Goal: Task Accomplishment & Management: Use online tool/utility

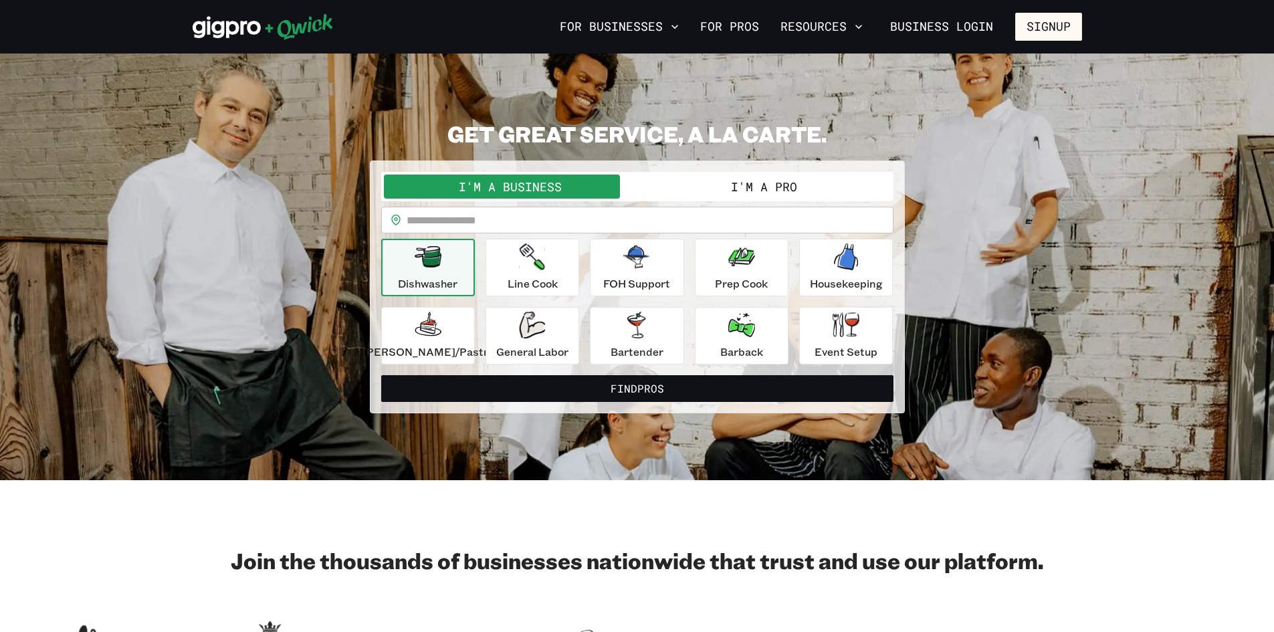
click at [748, 189] on button "I'm a Pro" at bounding box center [763, 186] width 253 height 24
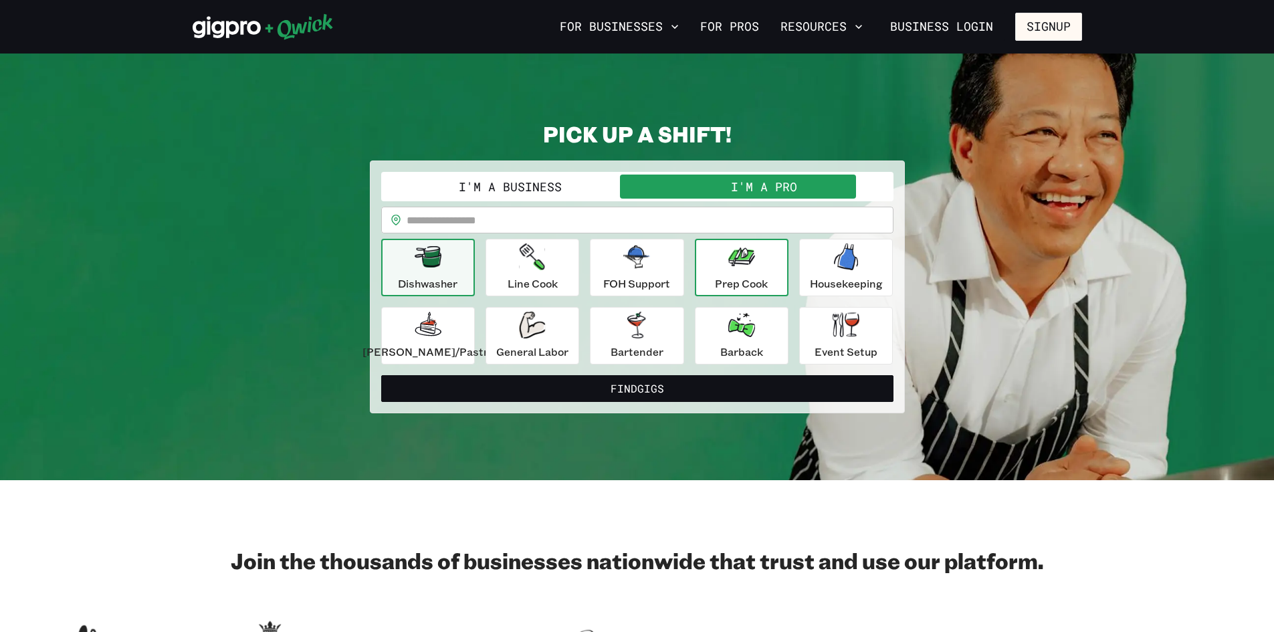
click at [751, 283] on p "Prep Cook" at bounding box center [741, 283] width 53 height 16
click at [430, 261] on div "Dishwasher" at bounding box center [427, 267] width 59 height 48
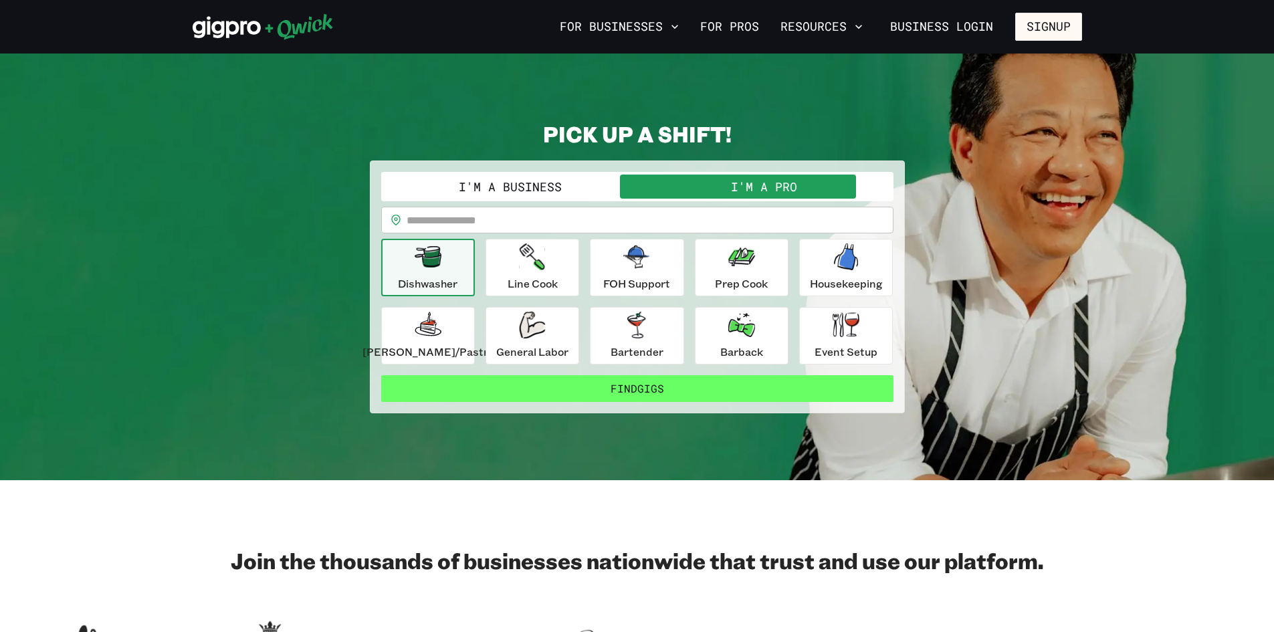
click at [737, 380] on button "Find Gigs" at bounding box center [637, 388] width 512 height 27
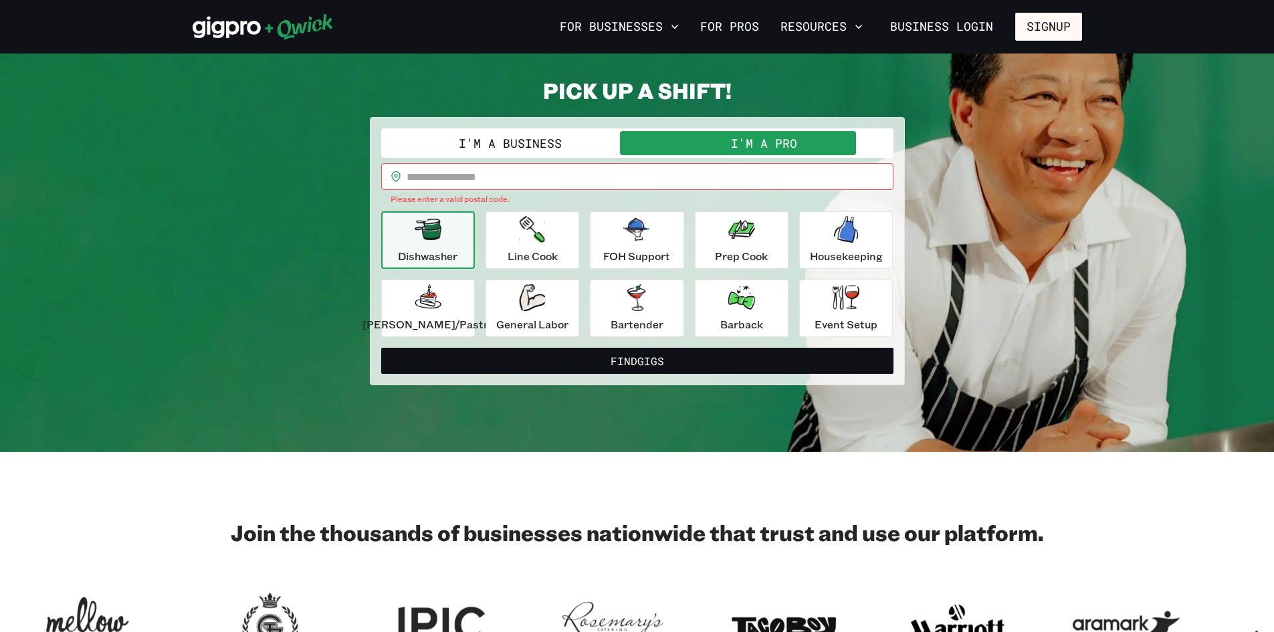
scroll to position [67, 0]
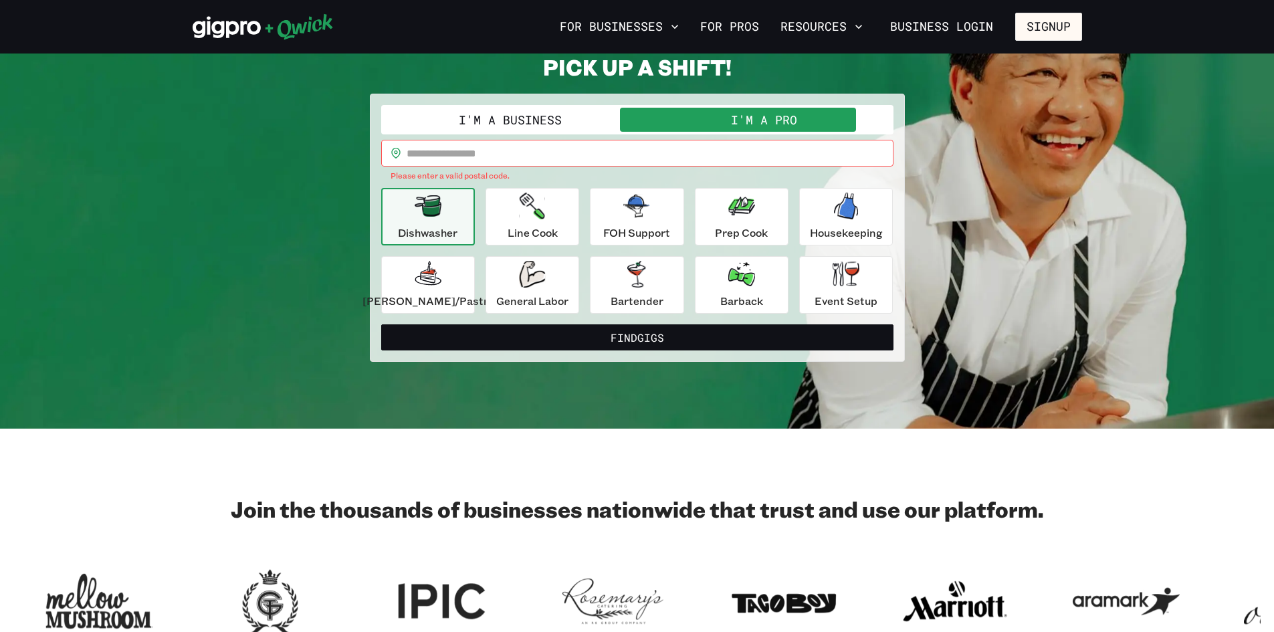
click at [616, 154] on input "text" at bounding box center [649, 153] width 487 height 27
type input "*****"
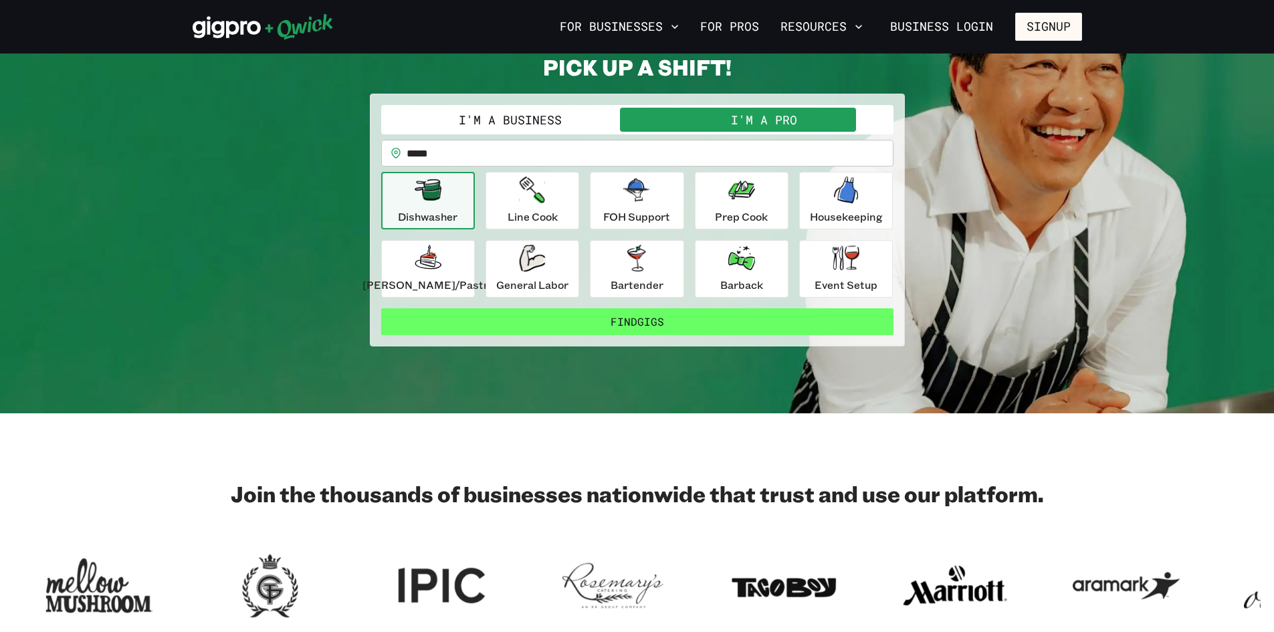
click at [779, 316] on button "Find Gigs" at bounding box center [637, 321] width 512 height 27
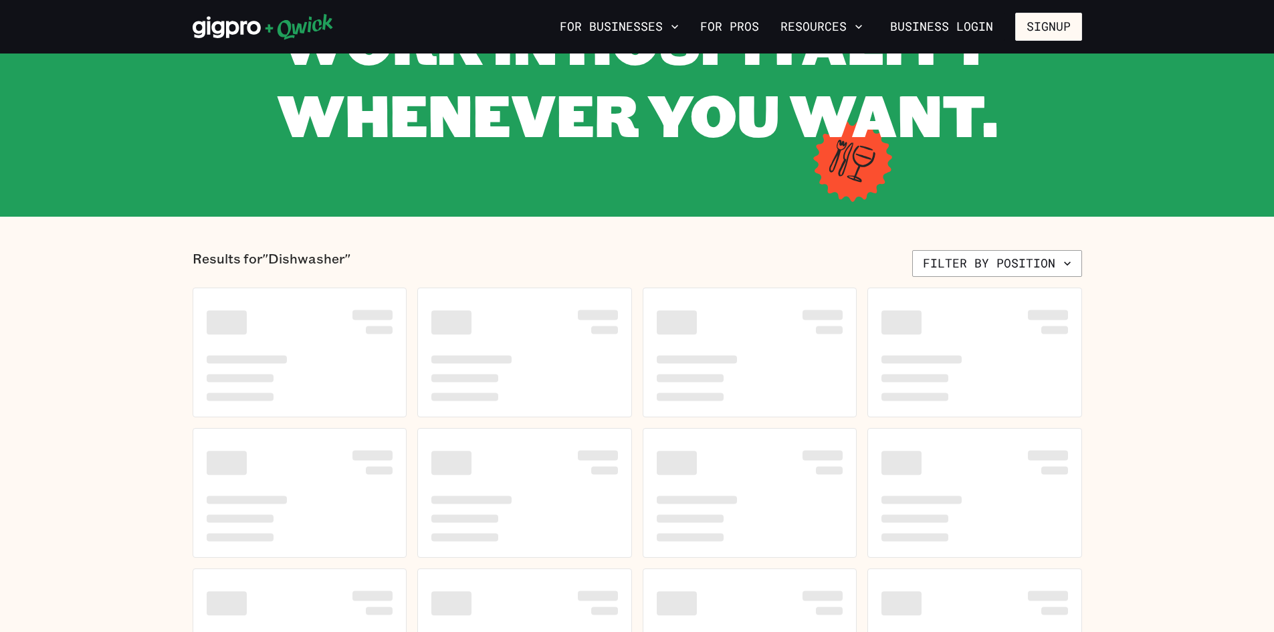
scroll to position [201, 0]
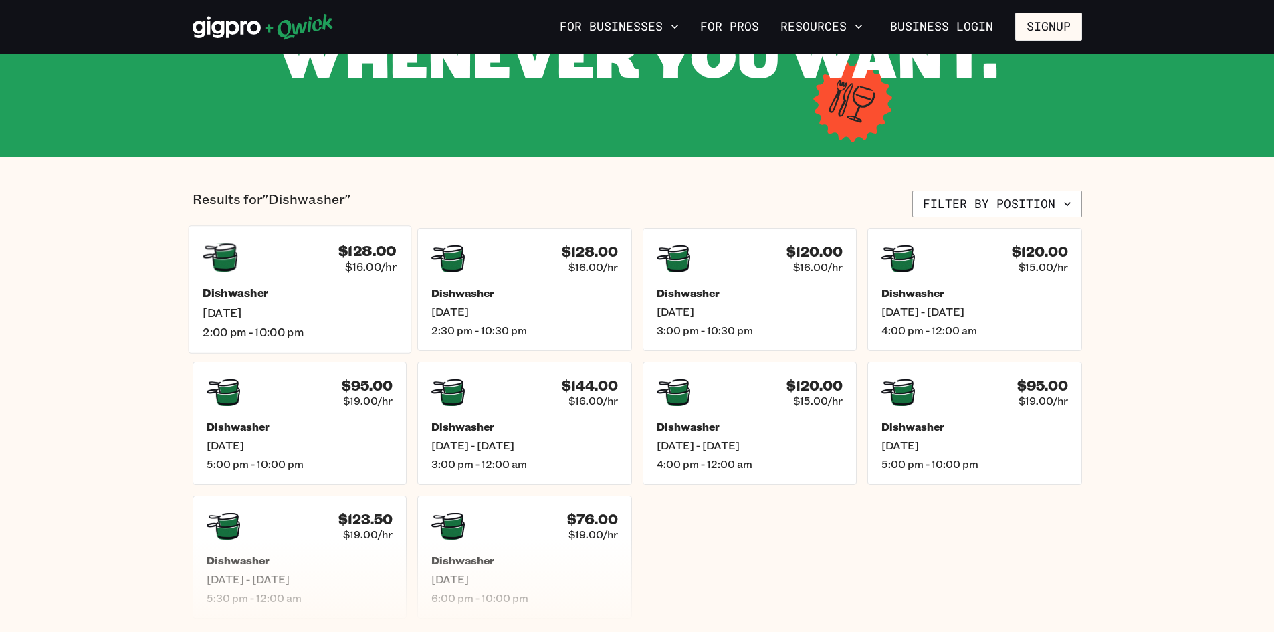
click at [362, 260] on span "$16.00/hr" at bounding box center [370, 266] width 51 height 14
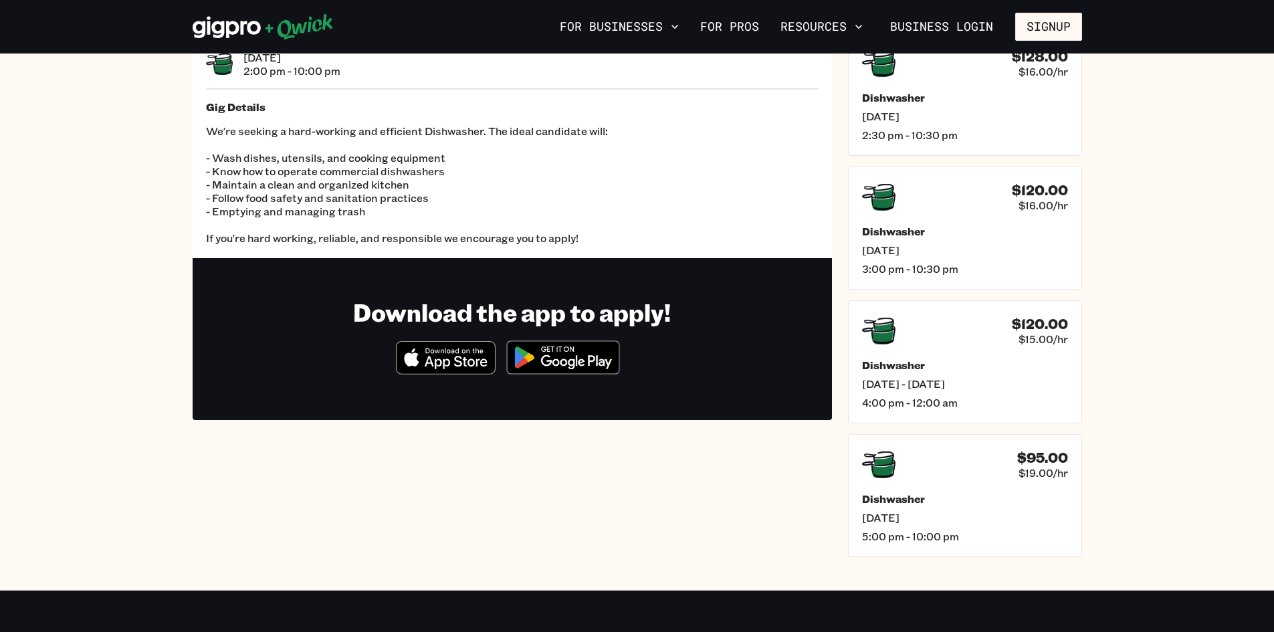
scroll to position [67, 0]
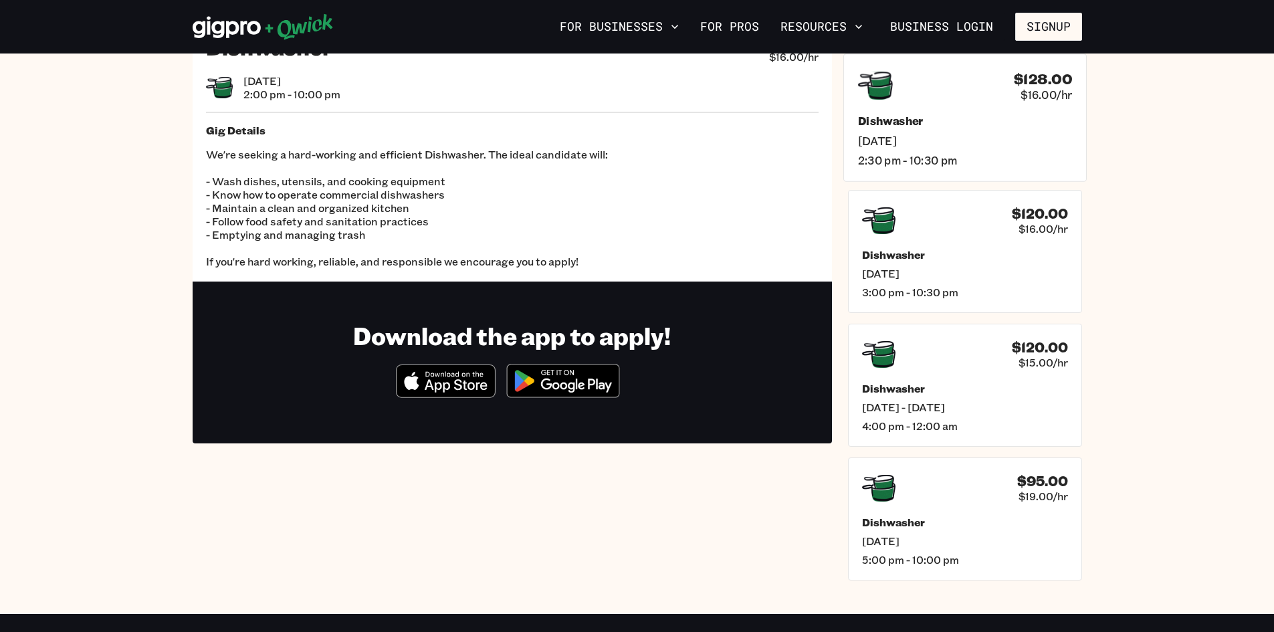
click at [966, 138] on span "[DATE]" at bounding box center [964, 140] width 214 height 14
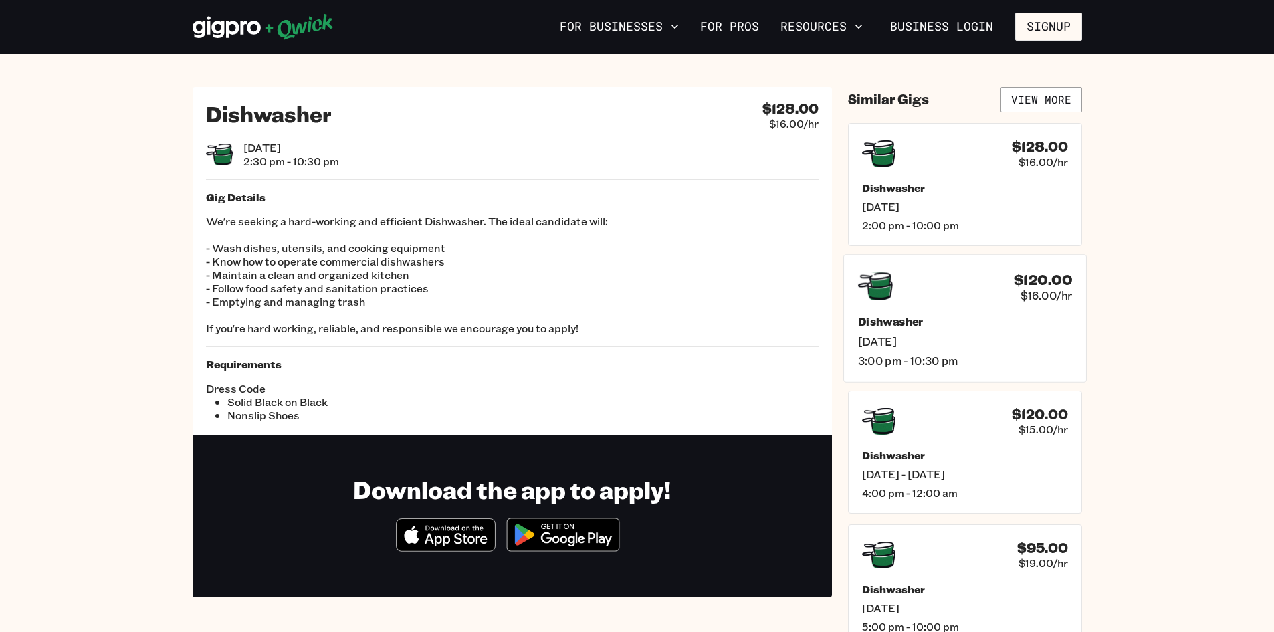
click at [1028, 289] on span "$16.00/hr" at bounding box center [1045, 294] width 51 height 14
click at [883, 320] on h5 "Dishwasher" at bounding box center [964, 321] width 214 height 14
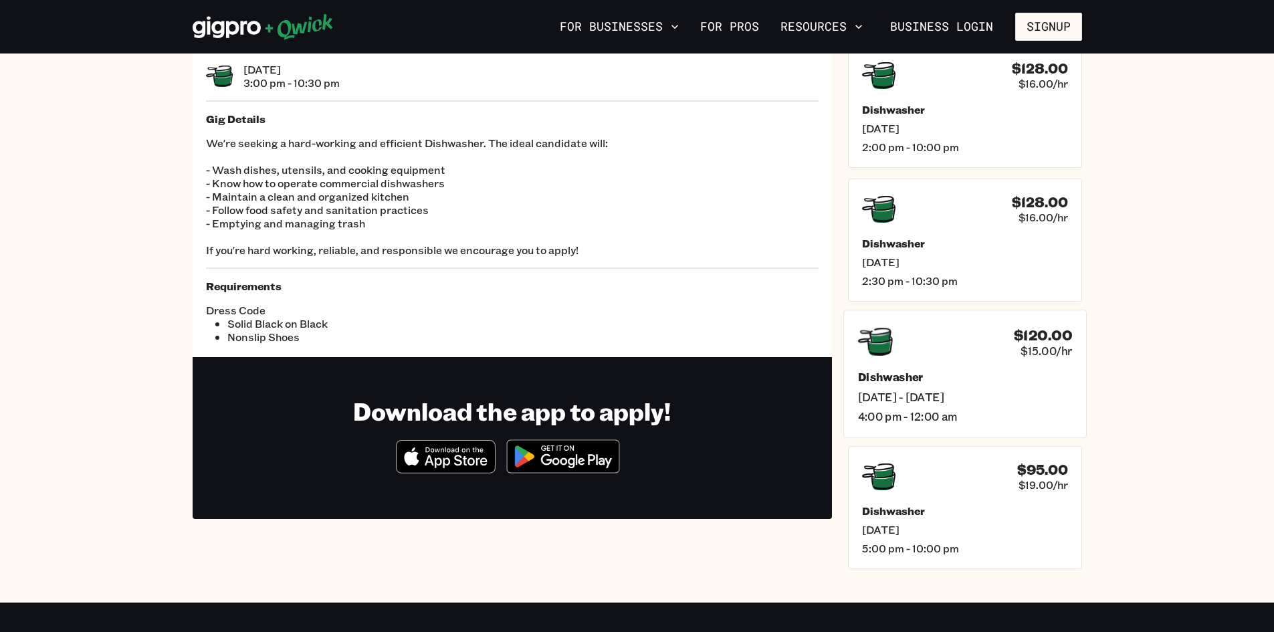
scroll to position [201, 0]
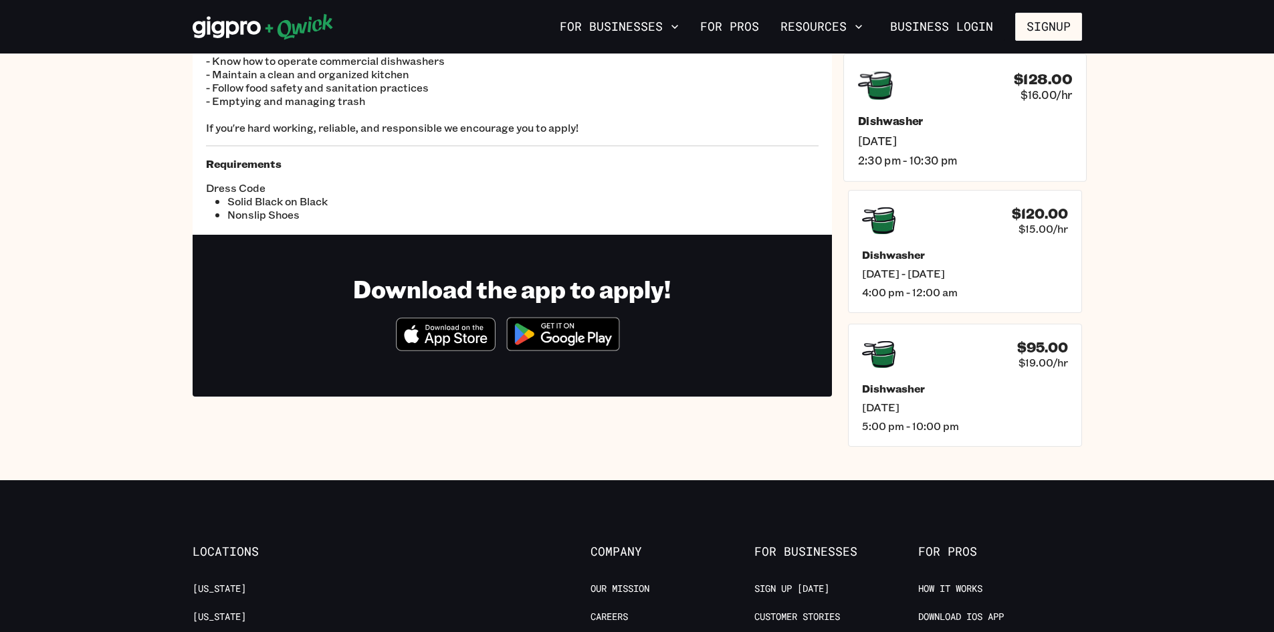
click at [1031, 92] on span "$16.00/hr" at bounding box center [1045, 94] width 51 height 14
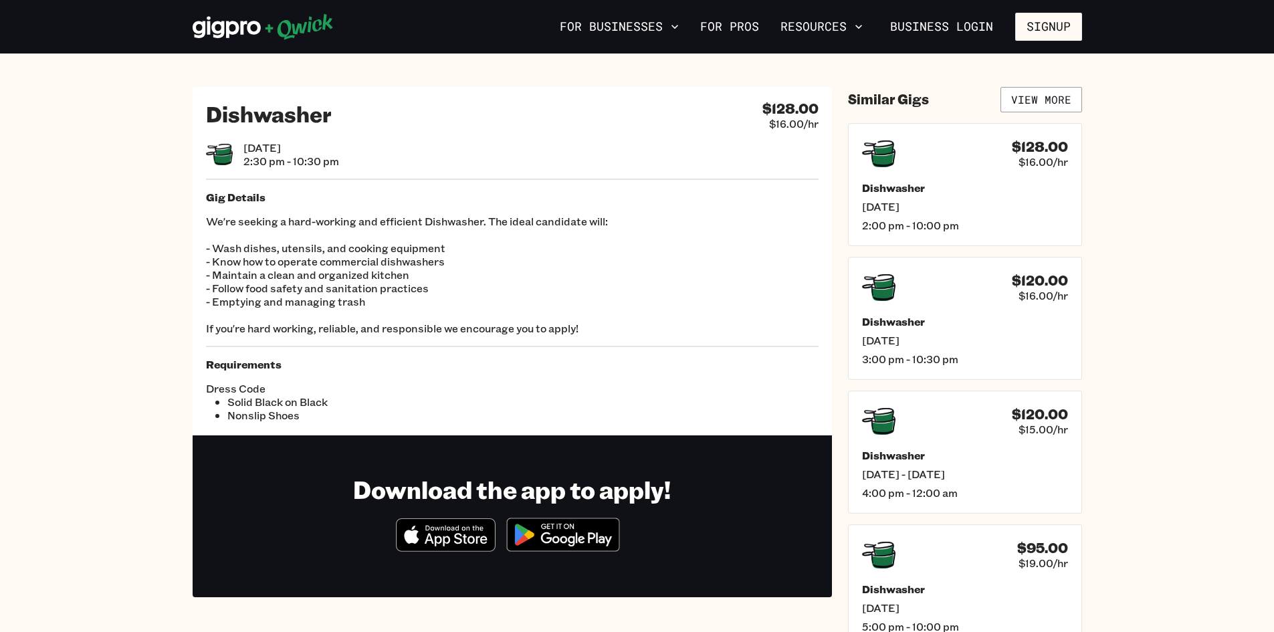
click at [1031, 92] on link "View More" at bounding box center [1041, 99] width 82 height 25
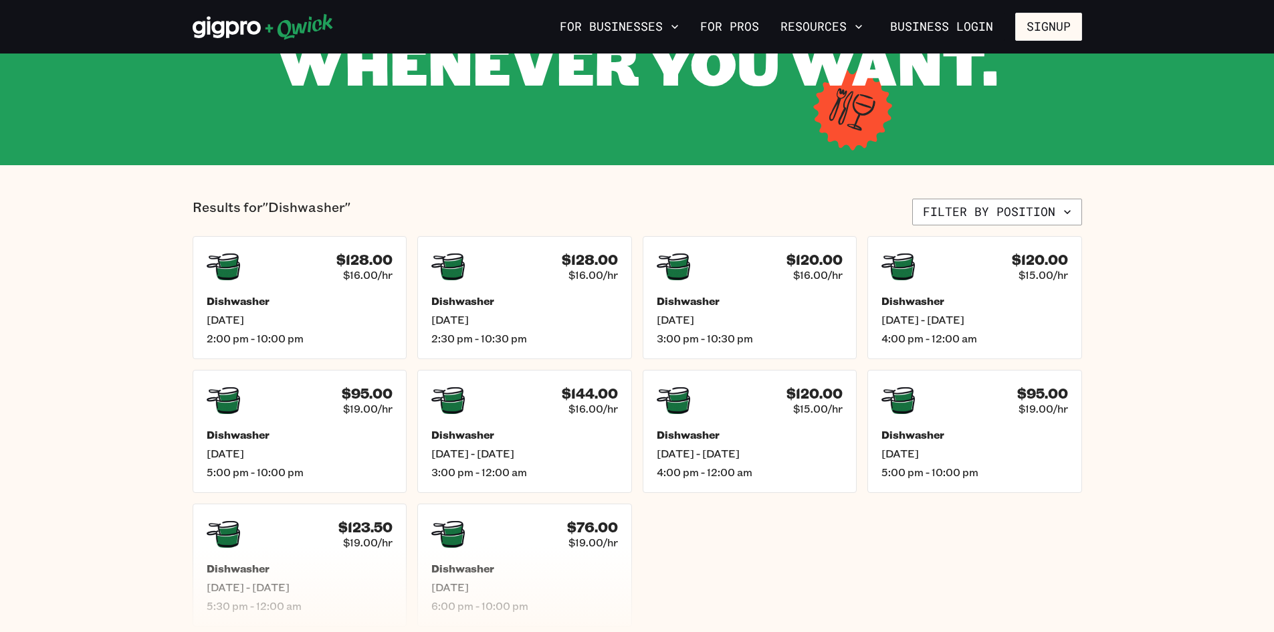
scroll to position [267, 0]
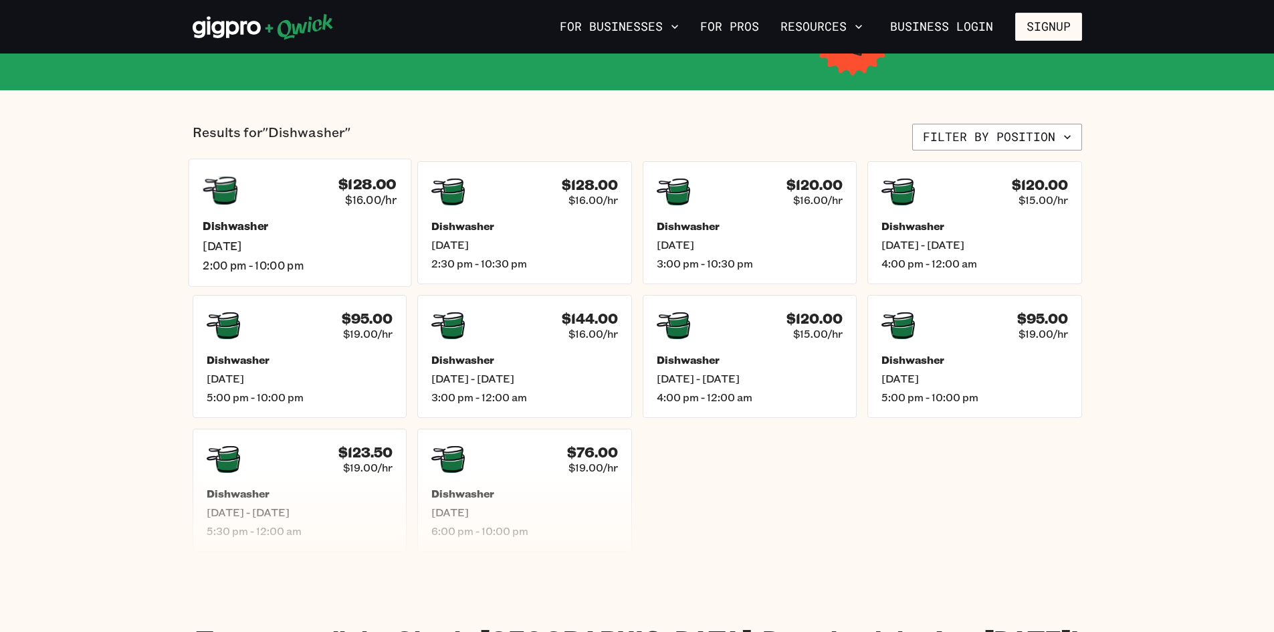
click at [376, 196] on span "$16.00/hr" at bounding box center [370, 200] width 51 height 14
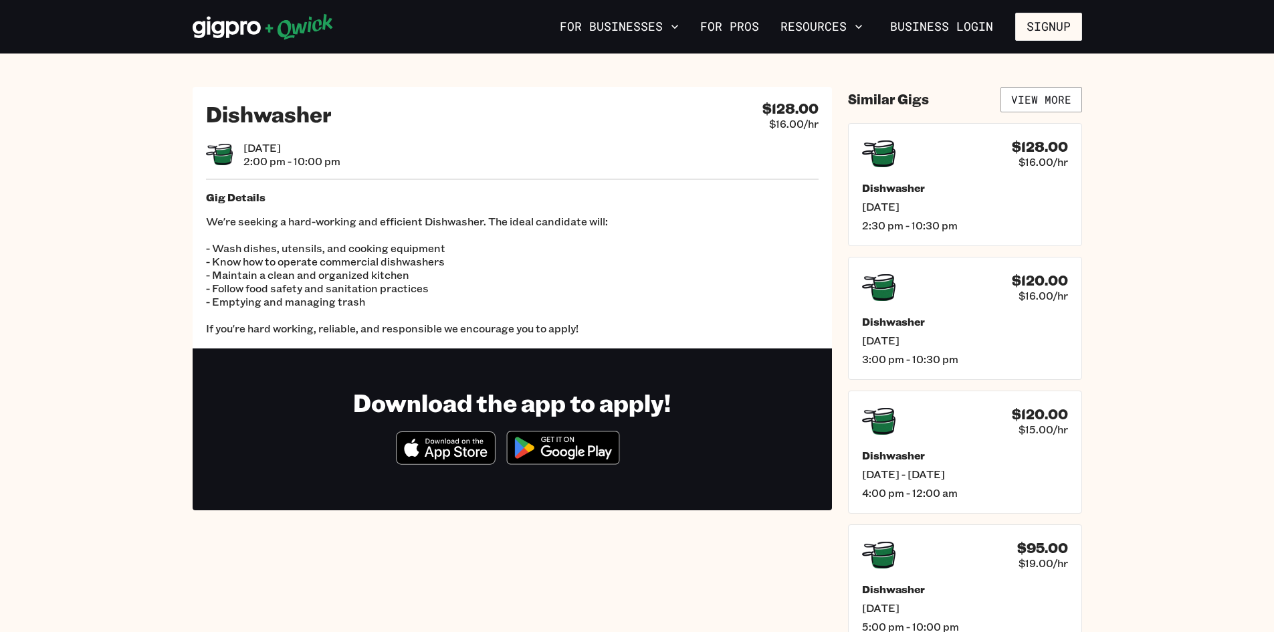
click at [792, 131] on div "Dishwasher $128.00 $16.00/hr [DATE] 2:00 pm - 10:00 pm Gig Details We're seekin…" at bounding box center [512, 217] width 639 height 261
click at [790, 109] on h4 "$128.00" at bounding box center [790, 108] width 56 height 17
drag, startPoint x: 790, startPoint y: 109, endPoint x: 775, endPoint y: 119, distance: 17.8
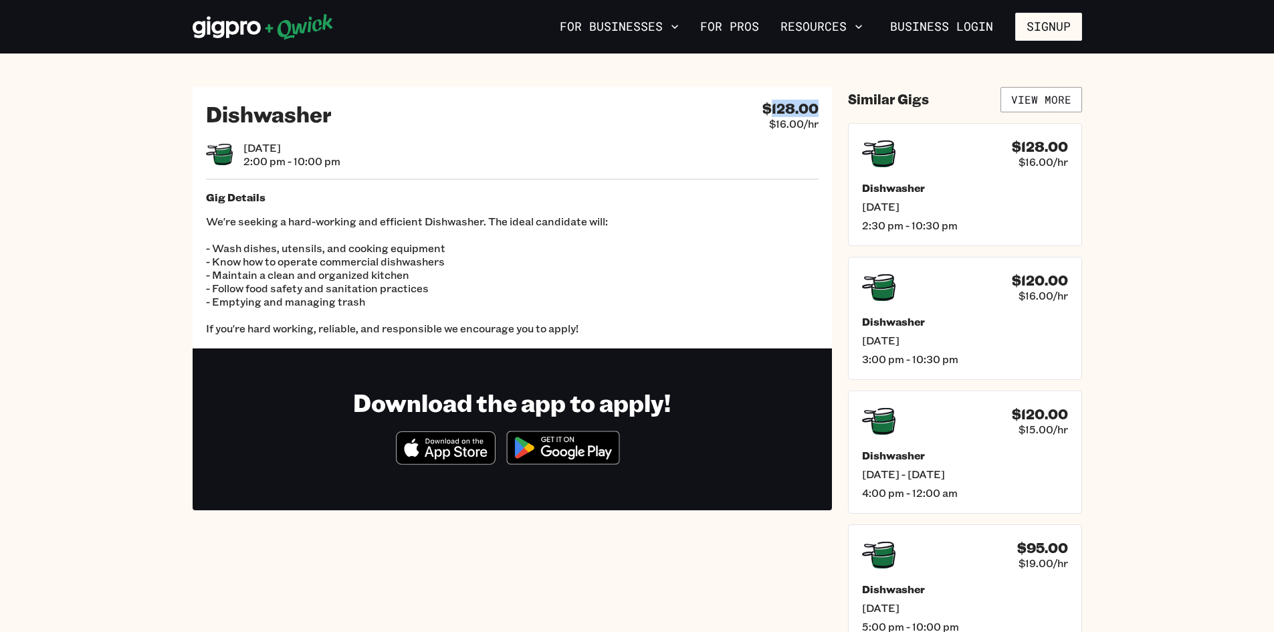
click at [787, 113] on h4 "$128.00" at bounding box center [790, 108] width 56 height 17
click at [320, 127] on h2 "Dishwasher" at bounding box center [269, 113] width 126 height 27
click at [321, 130] on div "Dishwasher" at bounding box center [269, 115] width 126 height 30
click at [552, 437] on img at bounding box center [563, 448] width 130 height 50
